Goal: Task Accomplishment & Management: Use online tool/utility

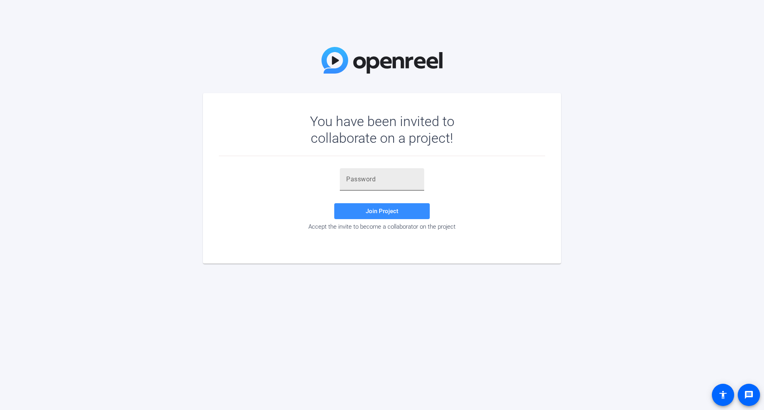
drag, startPoint x: 348, startPoint y: 182, endPoint x: 355, endPoint y: 182, distance: 6.8
click at [348, 182] on input "text" at bounding box center [382, 180] width 72 height 10
paste input "zd%;L~"
type input "zd%;L~"
click at [371, 211] on span "Join Project" at bounding box center [382, 211] width 33 height 7
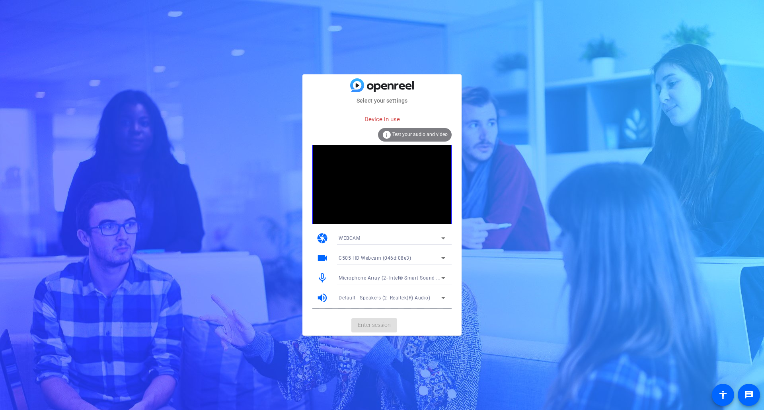
click at [406, 262] on div "C505 HD Webcam (046d:08e3)" at bounding box center [390, 258] width 103 height 10
click at [406, 136] on div at bounding box center [382, 205] width 764 height 410
click at [443, 259] on icon at bounding box center [443, 259] width 4 height 2
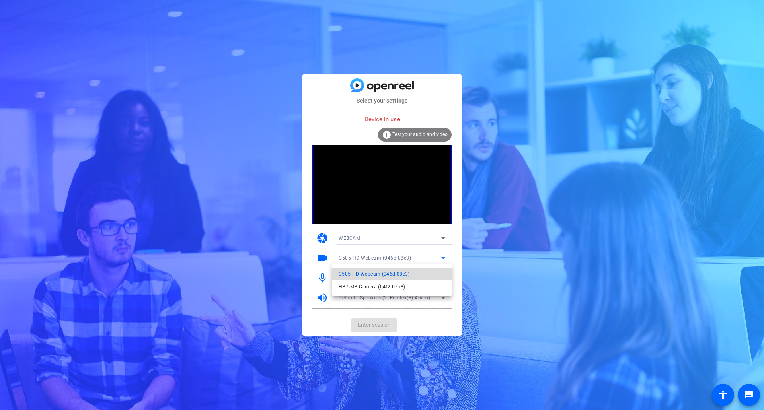
click at [382, 274] on span "C505 HD Webcam (046d:08e3)" at bounding box center [374, 275] width 71 height 10
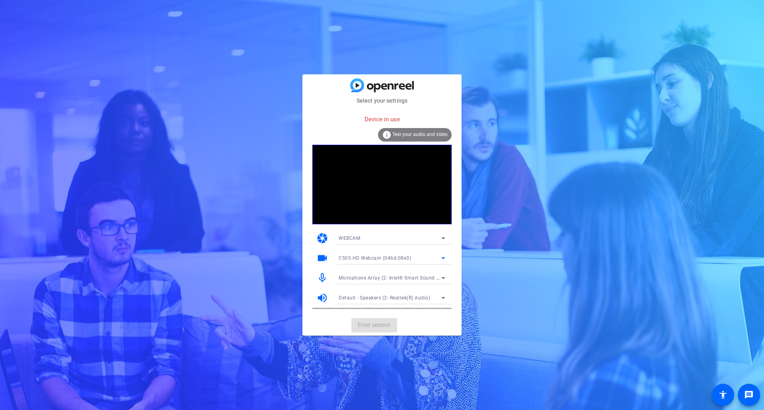
click at [442, 278] on icon at bounding box center [443, 278] width 4 height 2
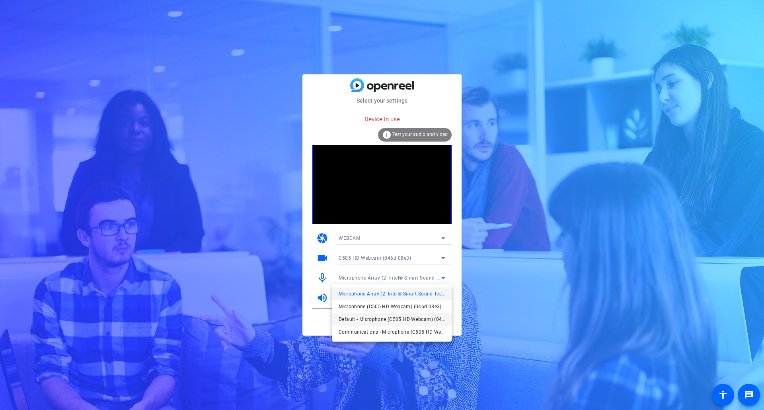
click at [357, 319] on span "Default - Microphone (C505 HD Webcam) (046d:08e3)" at bounding box center [392, 320] width 107 height 10
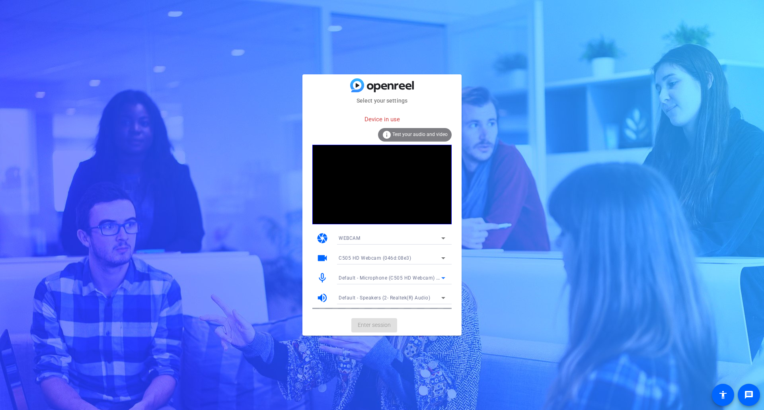
click at [443, 298] on icon at bounding box center [443, 298] width 4 height 2
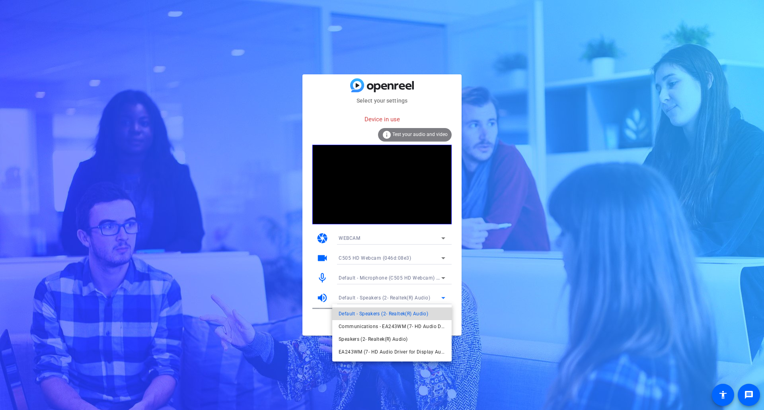
click at [395, 313] on span "Default - Speakers (2- Realtek(R) Audio)" at bounding box center [384, 314] width 90 height 10
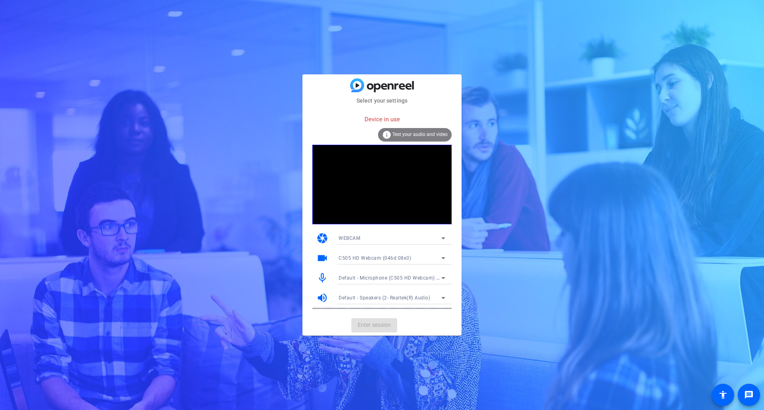
click at [375, 325] on mat-card-actions "Enter session" at bounding box center [382, 325] width 159 height 21
